Goal: Information Seeking & Learning: Check status

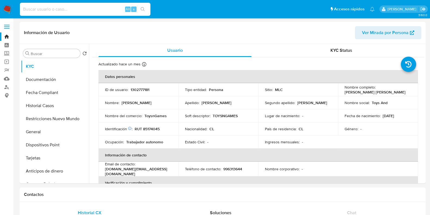
select select "10"
type input "93706b670e5b61c0b338c71d54b2ed7b"
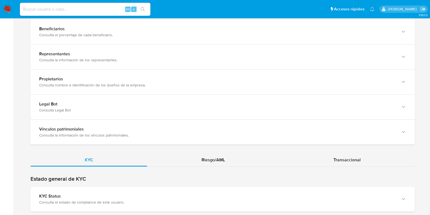
scroll to position [476, 0]
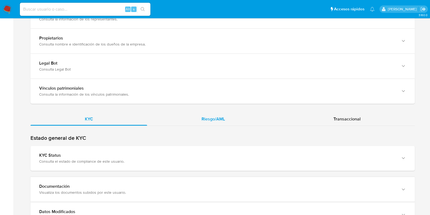
click at [211, 118] on span "Riesgo/AML" at bounding box center [213, 119] width 23 height 6
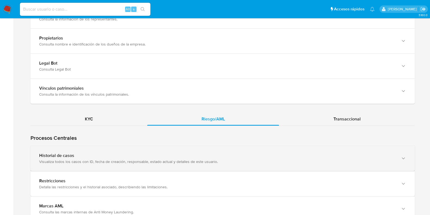
click at [185, 156] on div "Historial de casos" at bounding box center [217, 155] width 356 height 5
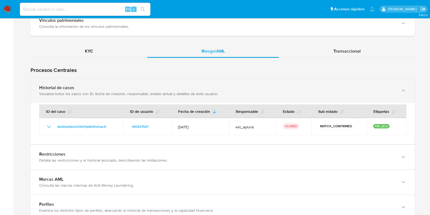
scroll to position [544, 0]
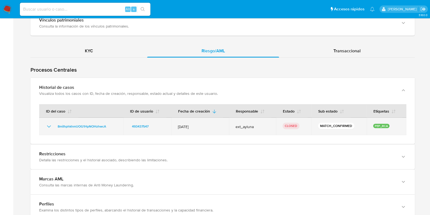
click at [46, 128] on icon "Mostrar/Ocultar" at bounding box center [49, 126] width 7 height 7
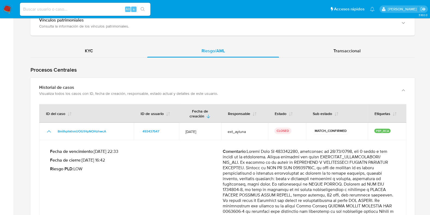
drag, startPoint x: 244, startPoint y: 159, endPoint x: 275, endPoint y: 180, distance: 37.2
click at [275, 180] on p "Comentario :" at bounding box center [309, 198] width 173 height 98
drag, startPoint x: 282, startPoint y: 184, endPoint x: 391, endPoint y: 195, distance: 110.0
click at [391, 195] on p "Comentario :" at bounding box center [309, 198] width 173 height 98
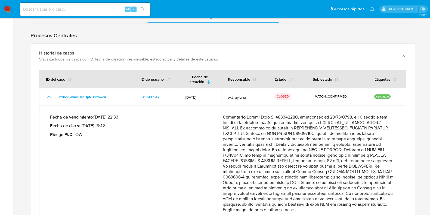
drag, startPoint x: 229, startPoint y: 173, endPoint x: 379, endPoint y: 177, distance: 149.2
click at [379, 177] on p "Comentario :" at bounding box center [309, 163] width 173 height 98
drag, startPoint x: 380, startPoint y: 177, endPoint x: 269, endPoint y: 176, distance: 111.0
click at [269, 176] on p "Comentario :" at bounding box center [309, 163] width 173 height 98
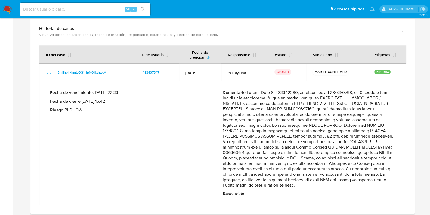
scroll to position [612, 0]
